Goal: Check status: Check status

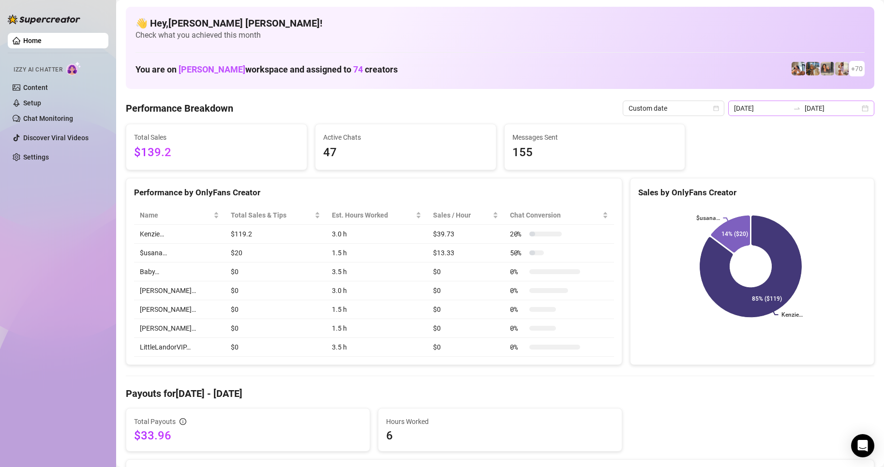
click at [862, 112] on div "2025-08-26 2025-08-26" at bounding box center [801, 108] width 146 height 15
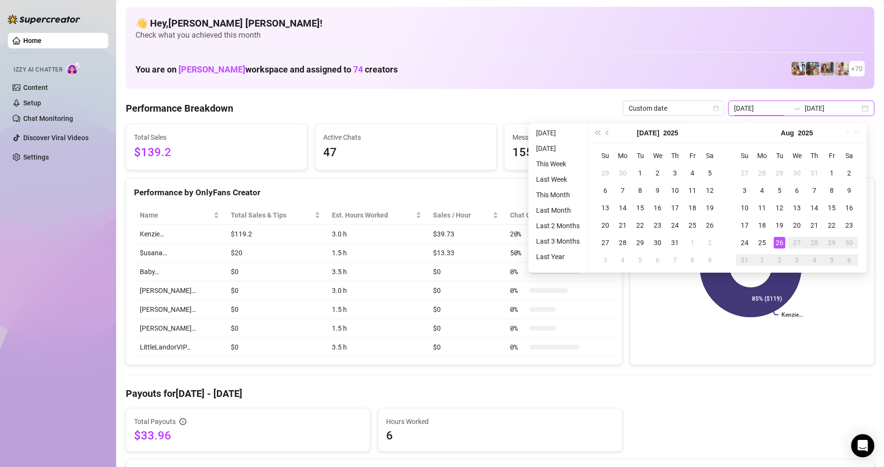
click at [860, 106] on div "2025-08-26 2025-08-26" at bounding box center [801, 108] width 146 height 15
type input "[DATE]"
click at [780, 244] on div "26" at bounding box center [780, 243] width 12 height 12
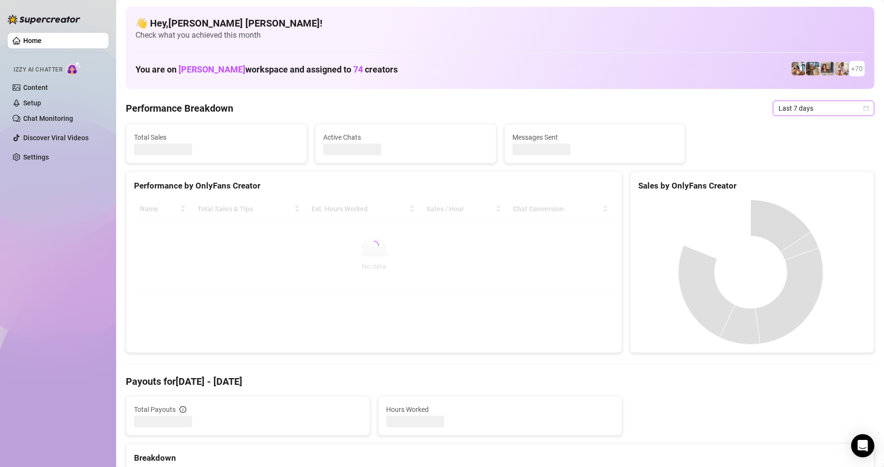
click at [863, 109] on icon "calendar" at bounding box center [866, 108] width 6 height 6
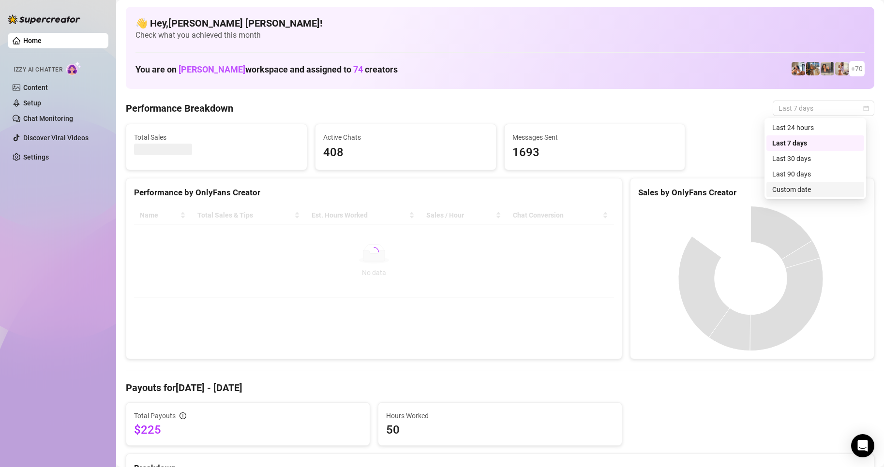
click at [792, 192] on div "Custom date" at bounding box center [815, 189] width 86 height 11
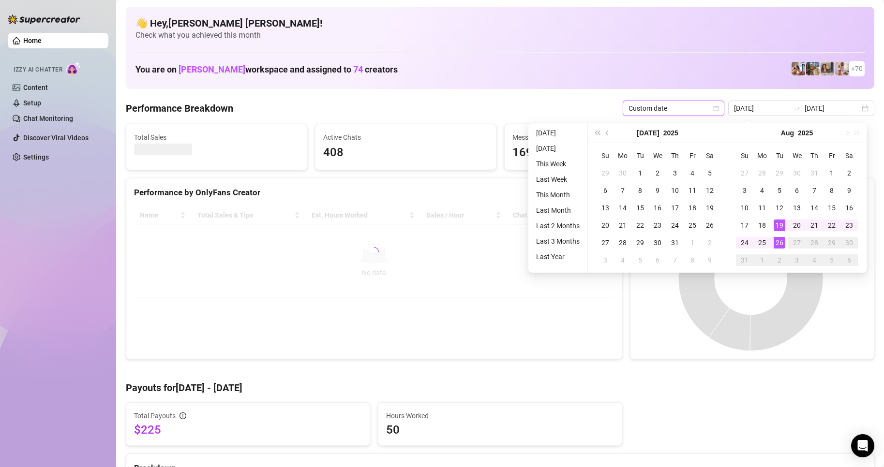
type input "[DATE]"
click at [782, 245] on div "26" at bounding box center [780, 243] width 12 height 12
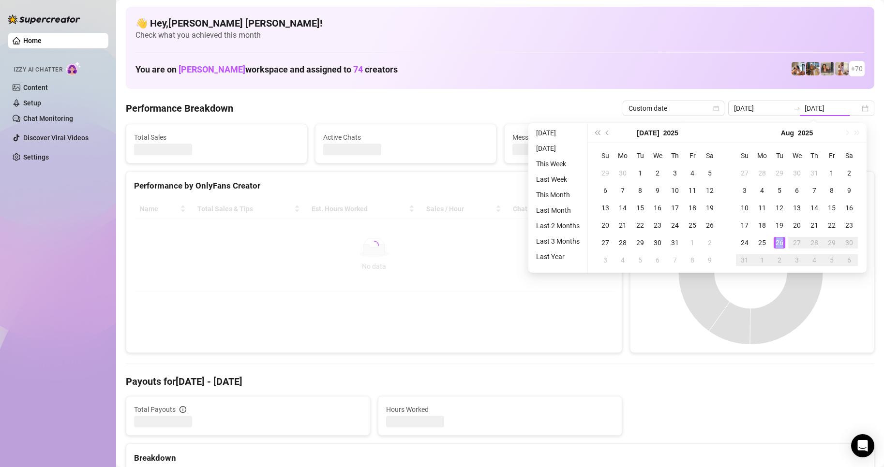
type input "[DATE]"
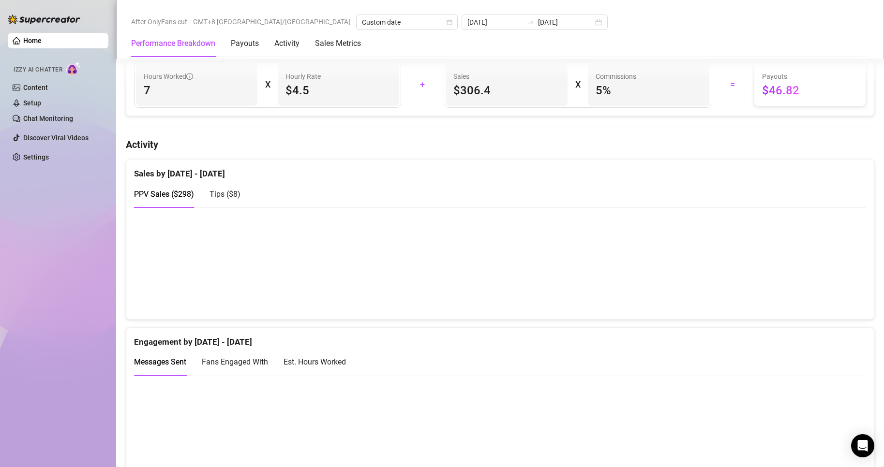
scroll to position [435, 0]
